Goal: Transaction & Acquisition: Book appointment/travel/reservation

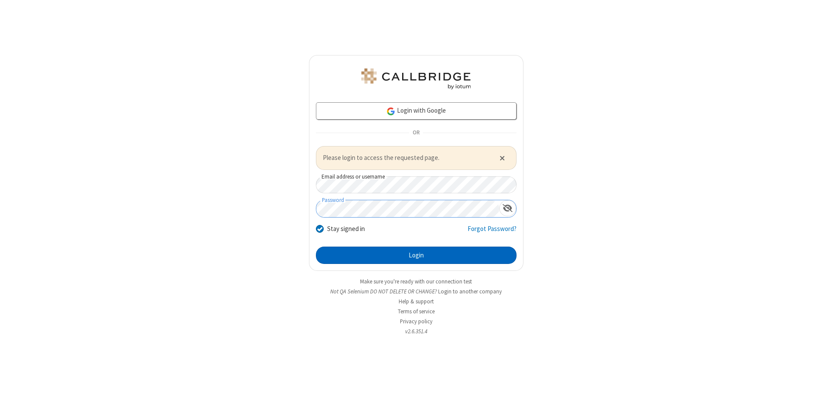
click at [416, 255] on button "Login" at bounding box center [416, 254] width 201 height 17
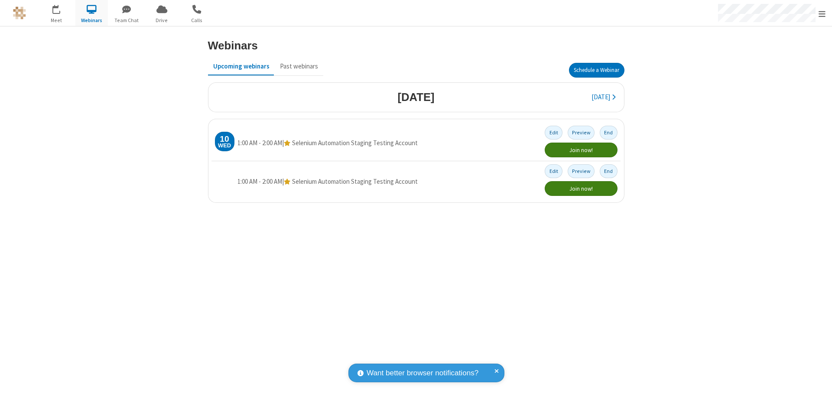
click at [596, 70] on button "Schedule a Webinar" at bounding box center [596, 70] width 55 height 15
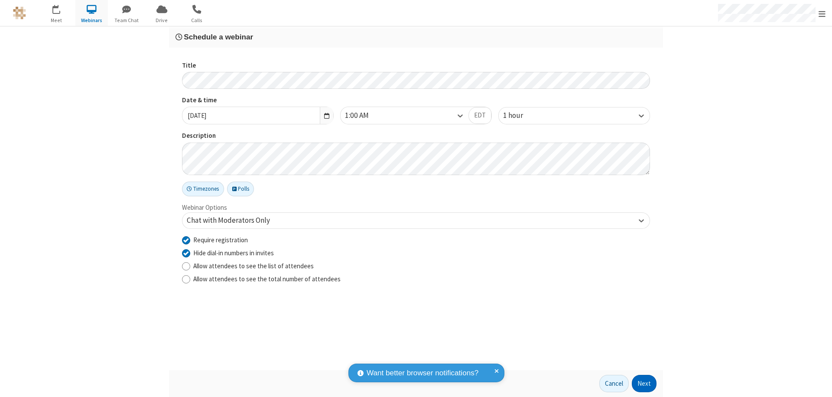
click at [644, 383] on button "Next" at bounding box center [644, 383] width 25 height 17
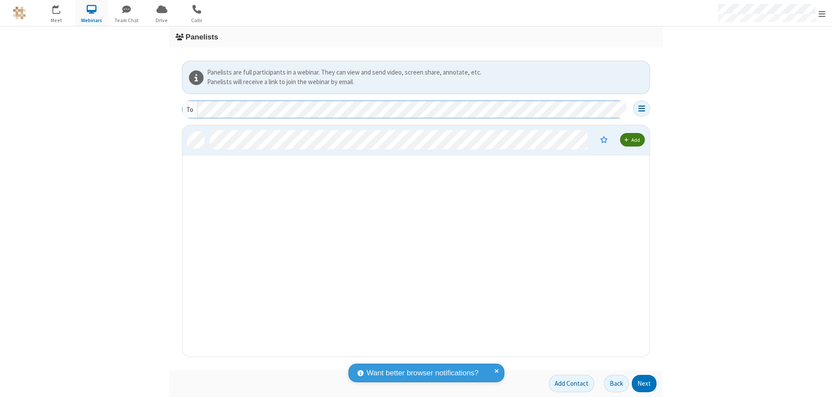
scroll to position [225, 460]
click at [644, 383] on button "Next" at bounding box center [644, 383] width 25 height 17
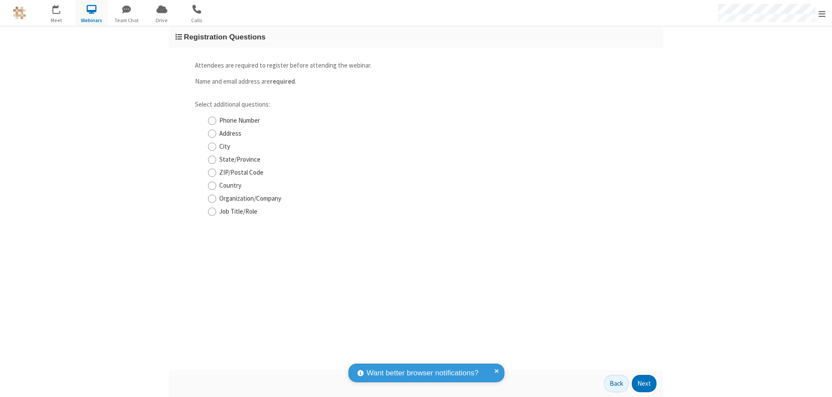
click at [212, 120] on input "Phone Number" at bounding box center [212, 120] width 8 height 9
checkbox input "true"
click at [644, 383] on button "Next" at bounding box center [644, 383] width 25 height 17
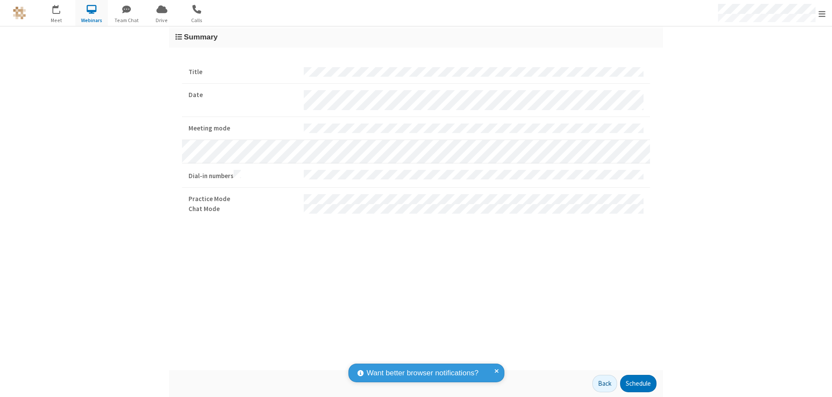
click at [638, 383] on button "Schedule" at bounding box center [638, 383] width 36 height 17
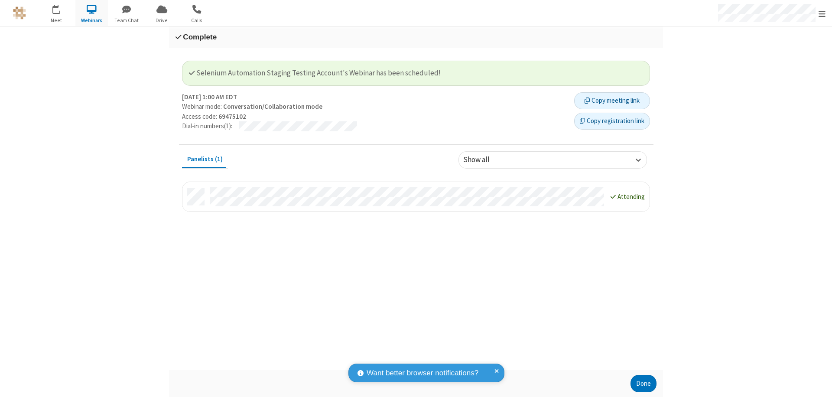
click at [612, 121] on button "Copy registration link" at bounding box center [612, 121] width 76 height 17
click at [643, 383] on button "Done" at bounding box center [643, 383] width 26 height 17
